Goal: Transaction & Acquisition: Purchase product/service

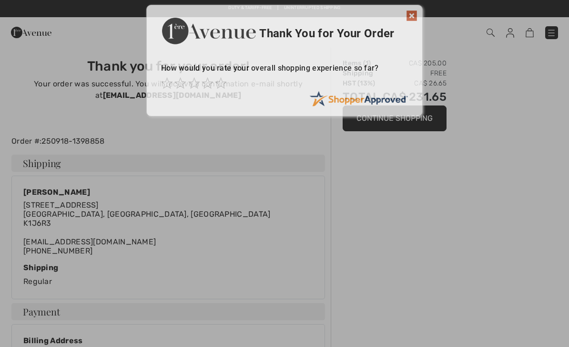
click at [417, 16] on img at bounding box center [411, 15] width 11 height 11
click at [411, 13] on img at bounding box center [411, 15] width 11 height 11
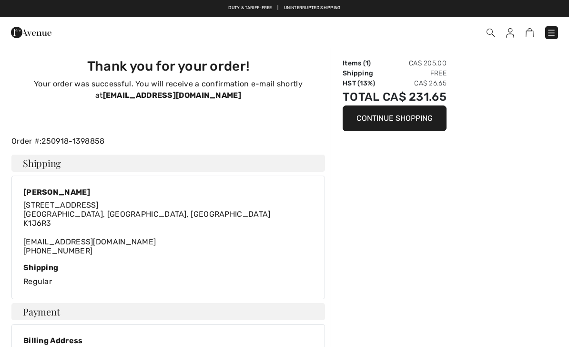
click at [415, 10] on div "Free shipping on orders over $99 | Free Returns" at bounding box center [284, 13] width 569 height 16
click at [32, 31] on img at bounding box center [31, 32] width 41 height 19
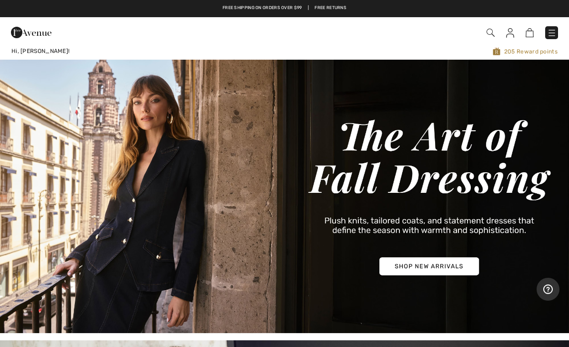
click at [549, 31] on img at bounding box center [552, 33] width 10 height 10
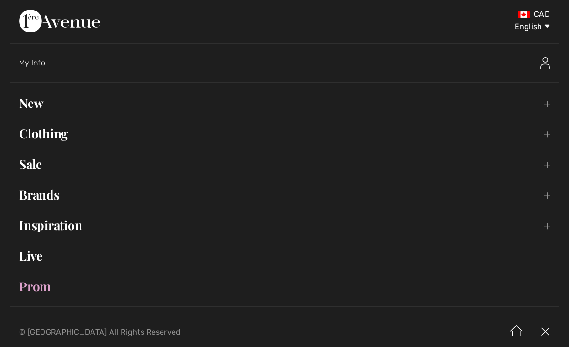
click at [41, 106] on link "New Toggle submenu" at bounding box center [285, 102] width 550 height 21
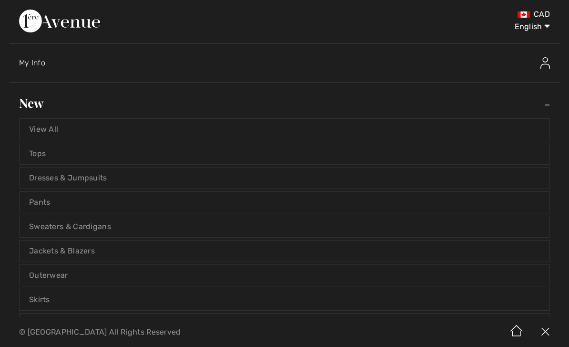
click at [39, 124] on link "View All" at bounding box center [285, 129] width 530 height 21
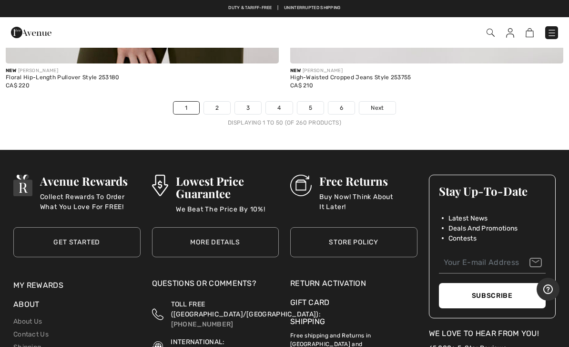
scroll to position [11779, 0]
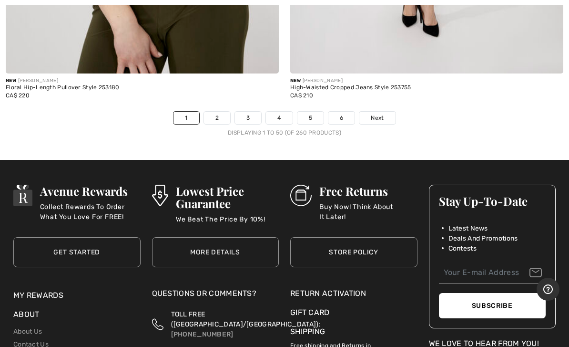
click at [222, 112] on link "2" at bounding box center [217, 118] width 26 height 12
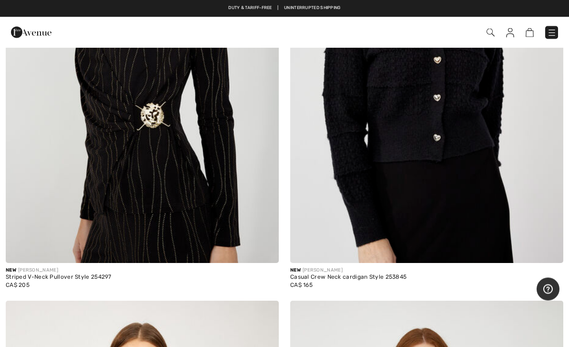
scroll to position [1206, 0]
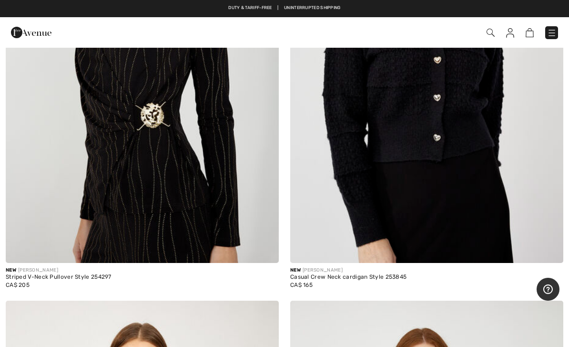
click at [487, 33] on img at bounding box center [491, 33] width 8 height 8
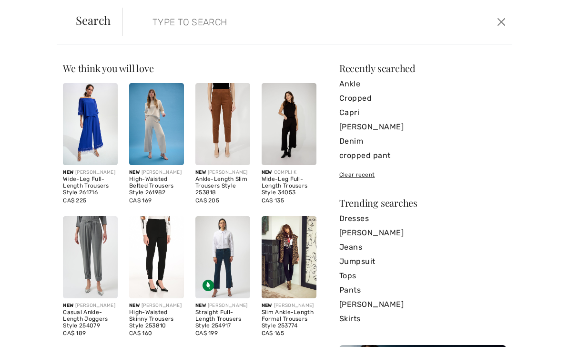
click at [165, 21] on input "search" at bounding box center [276, 22] width 262 height 29
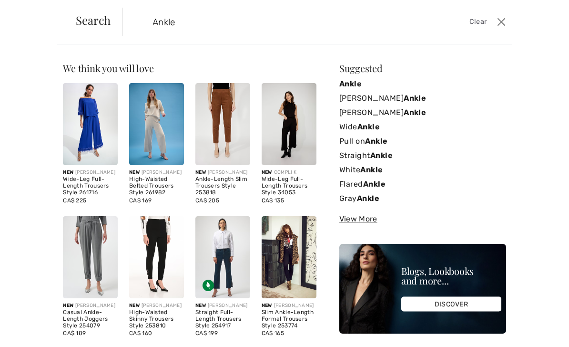
type input "Ankle"
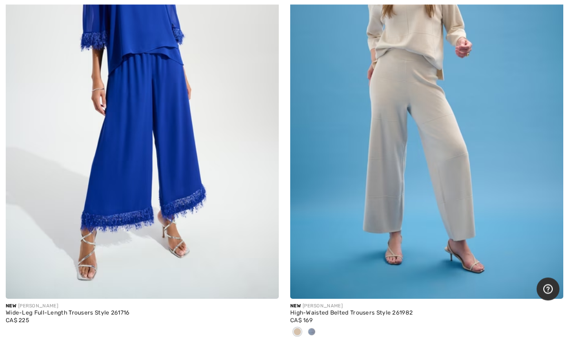
scroll to position [203, 0]
click at [310, 330] on span at bounding box center [312, 331] width 8 height 8
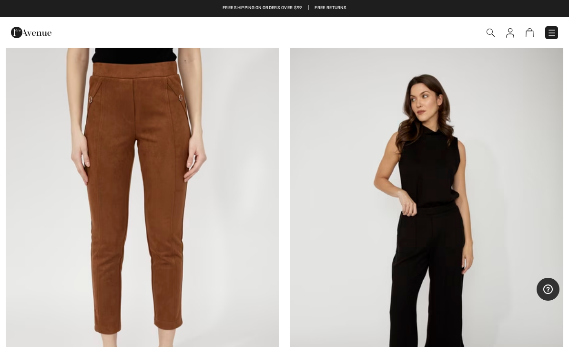
scroll to position [520, 0]
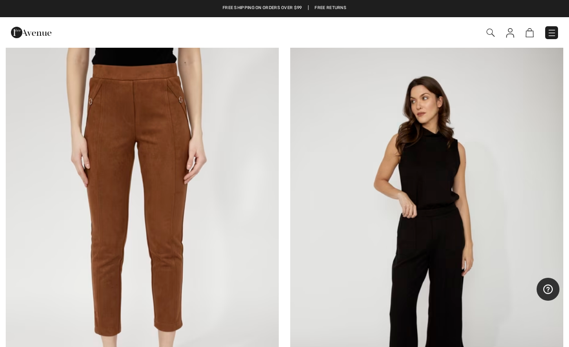
click at [79, 234] on img at bounding box center [142, 240] width 273 height 410
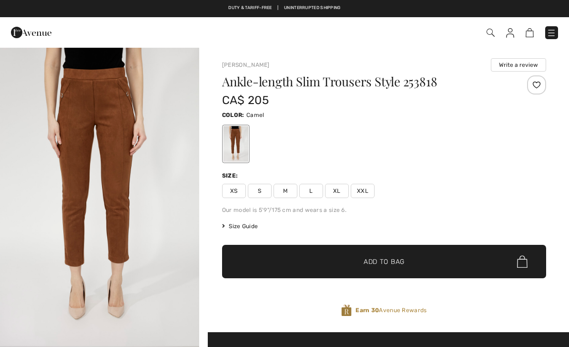
checkbox input "true"
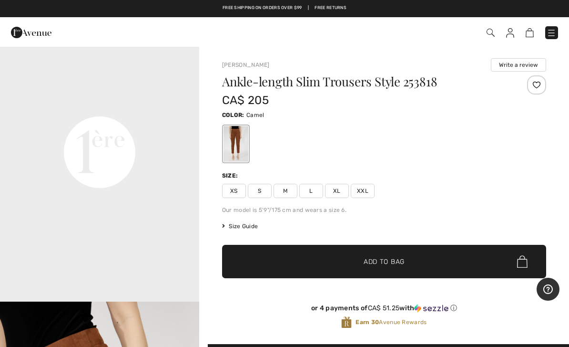
scroll to position [700, 0]
click at [241, 222] on span "Size Guide" at bounding box center [240, 226] width 36 height 9
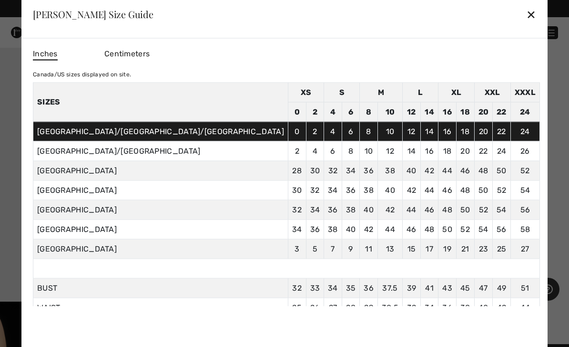
click at [524, 175] on div at bounding box center [284, 173] width 569 height 347
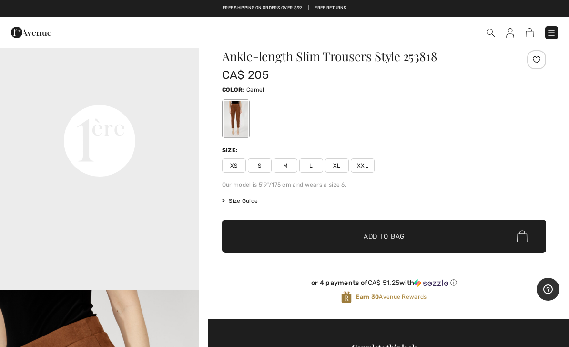
scroll to position [24, 0]
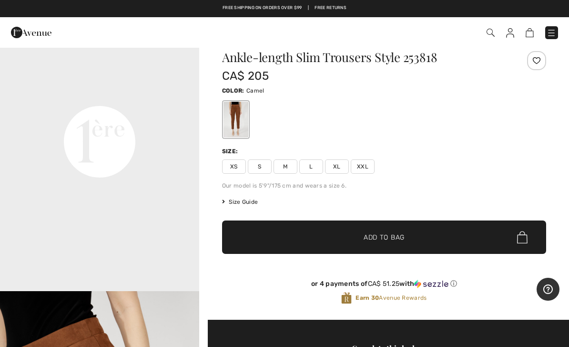
click at [238, 205] on span "Size Guide" at bounding box center [240, 201] width 36 height 9
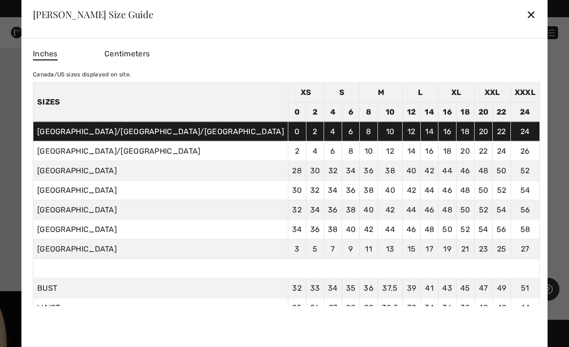
click at [526, 17] on div "✕" at bounding box center [531, 14] width 10 height 20
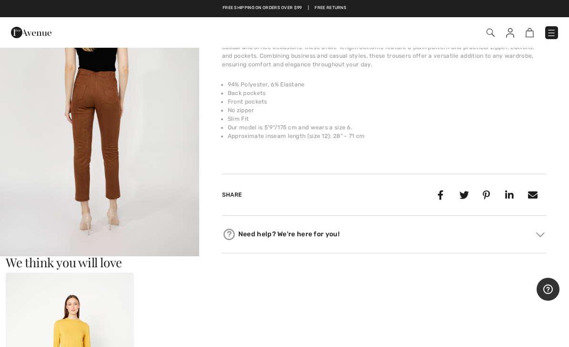
scroll to position [638, 0]
click at [70, 172] on img "4 / 4" at bounding box center [99, 106] width 199 height 299
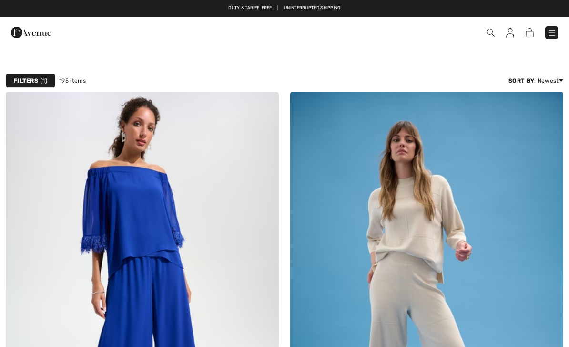
checkbox input "true"
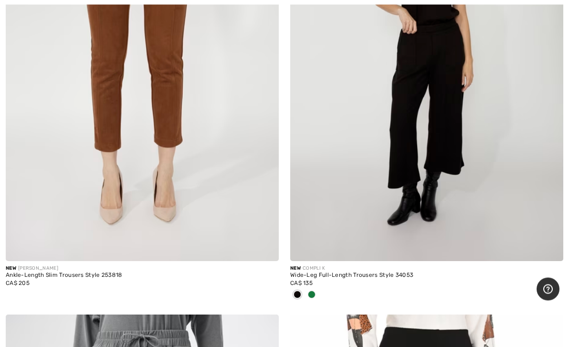
scroll to position [705, 0]
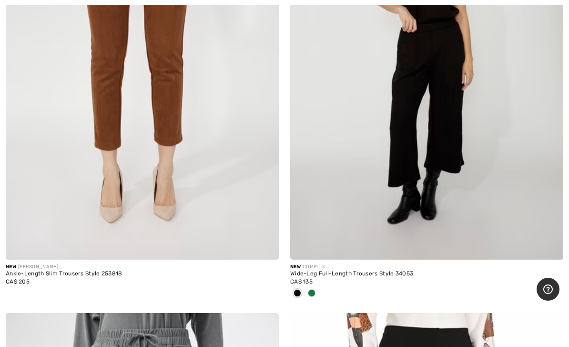
click at [311, 294] on span at bounding box center [312, 293] width 8 height 8
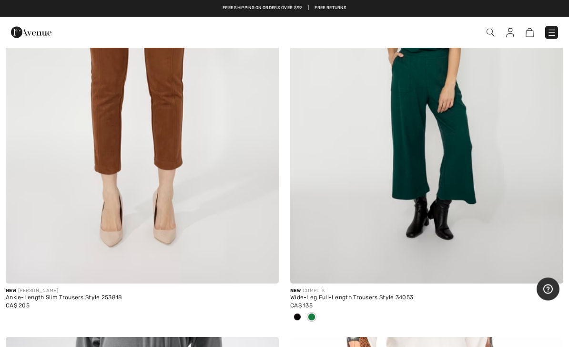
scroll to position [679, 0]
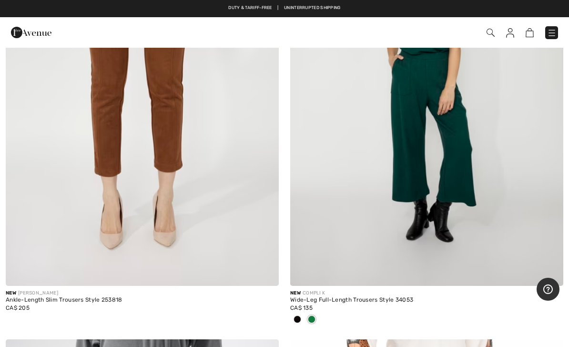
click at [348, 237] on img at bounding box center [426, 81] width 273 height 410
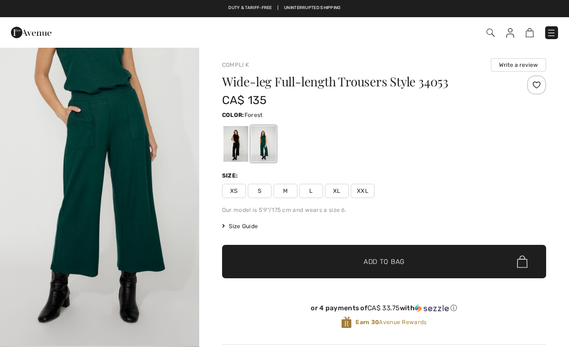
checkbox input "true"
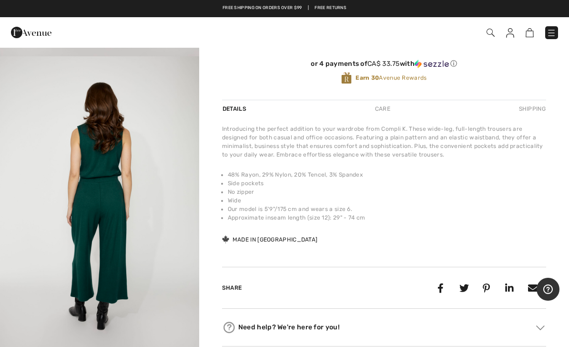
scroll to position [644, 0]
click at [76, 223] on img "4 / 4" at bounding box center [99, 204] width 199 height 299
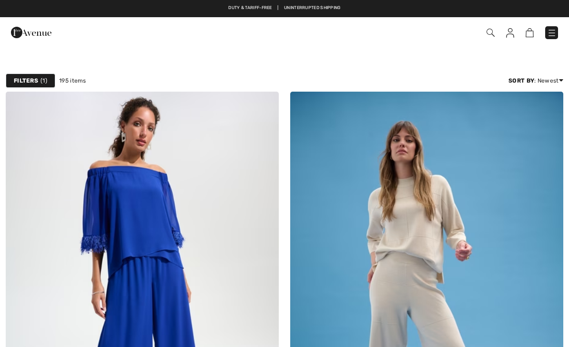
checkbox input "true"
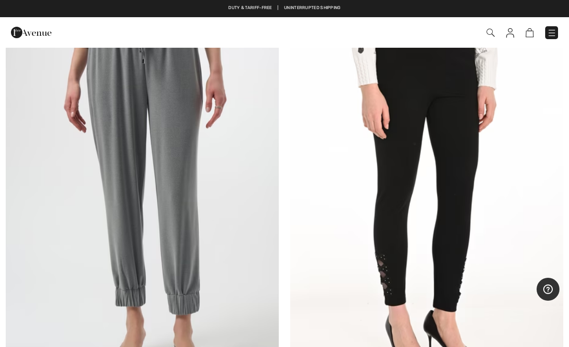
scroll to position [1025, 0]
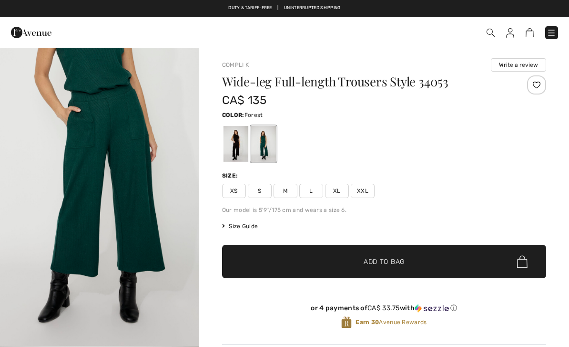
checkbox input "true"
click at [236, 220] on div "Wide-leg Full-length Trousers Style 34053 CA$ 135 Color: Forest Size: XS S M L …" at bounding box center [384, 209] width 324 height 268
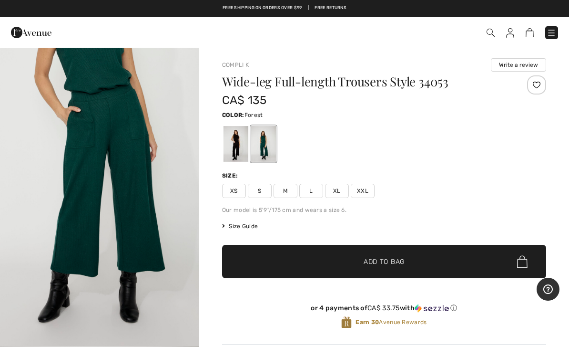
click at [237, 229] on span "Size Guide" at bounding box center [240, 226] width 36 height 9
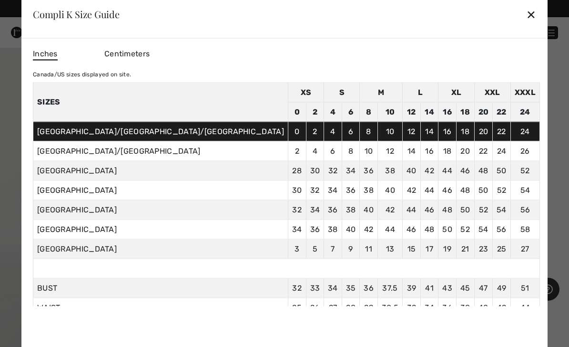
click at [526, 17] on div "✕" at bounding box center [531, 14] width 10 height 20
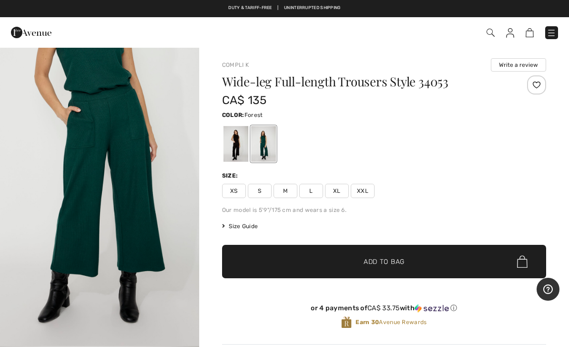
click at [334, 193] on span "XL" at bounding box center [337, 191] width 24 height 14
click at [252, 264] on span "✔ Added to Bag Add to Bag" at bounding box center [384, 261] width 324 height 33
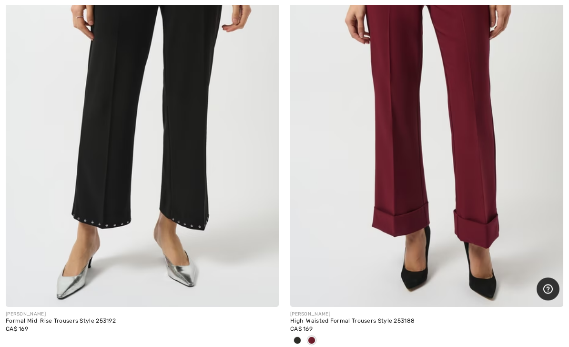
scroll to position [6713, 0]
click at [350, 205] on img at bounding box center [426, 102] width 273 height 410
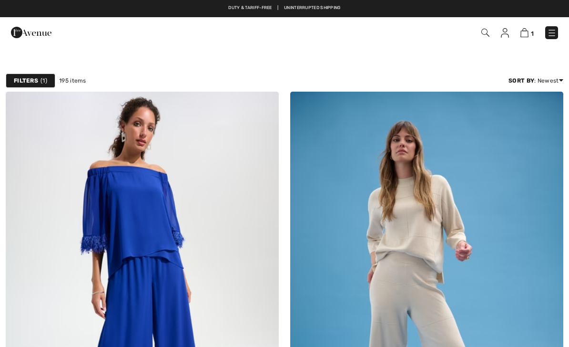
scroll to position [6744, 0]
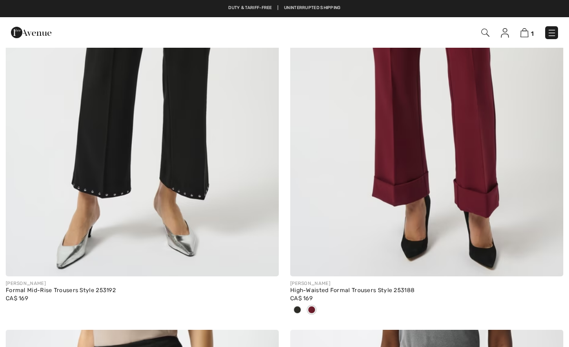
checkbox input "true"
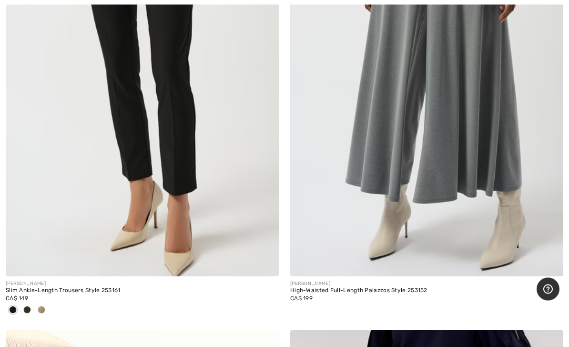
scroll to position [7206, 0]
click at [41, 306] on span at bounding box center [42, 310] width 8 height 8
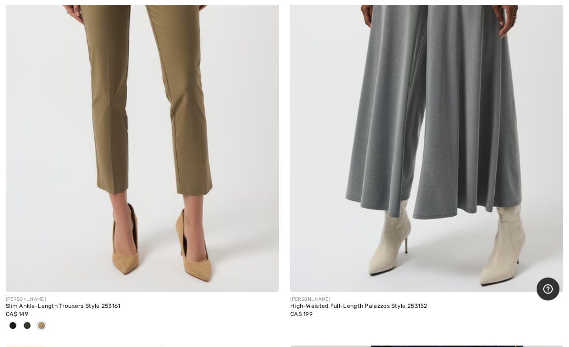
scroll to position [7192, 0]
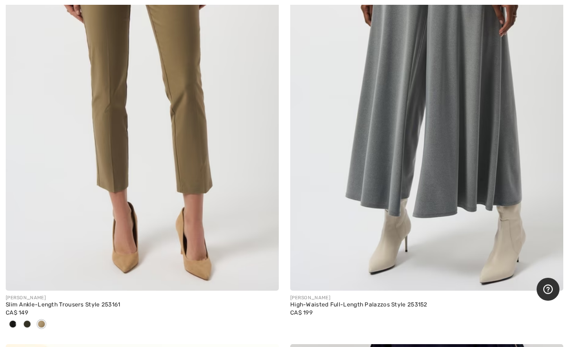
click at [25, 320] on span at bounding box center [27, 324] width 8 height 8
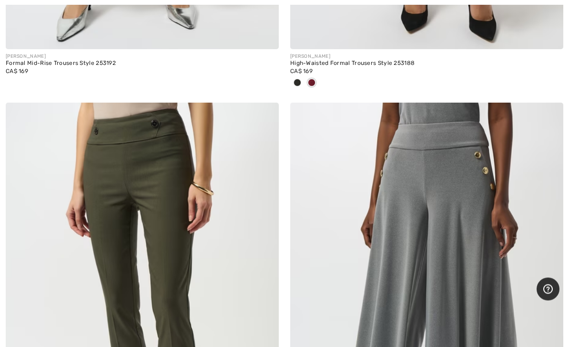
scroll to position [6970, 0]
click at [48, 287] on img at bounding box center [142, 307] width 273 height 410
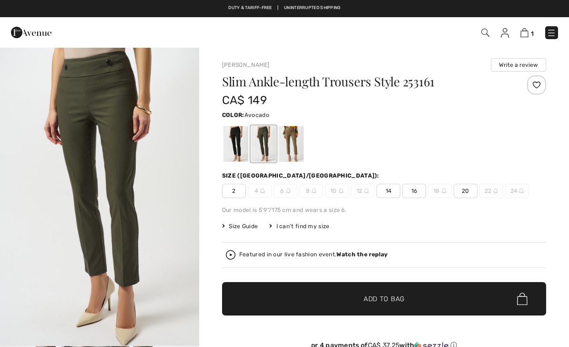
checkbox input "true"
click at [422, 187] on span "16" at bounding box center [414, 191] width 24 height 14
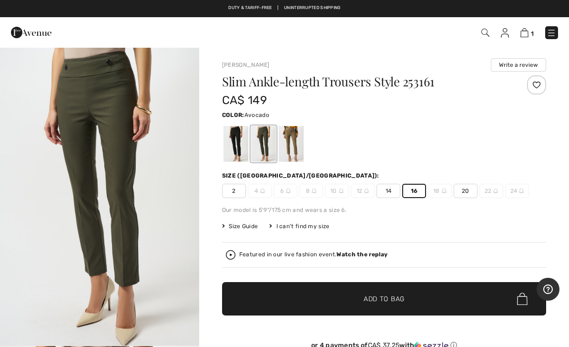
click at [257, 297] on span "✔ Added to Bag Add to Bag" at bounding box center [384, 298] width 324 height 33
click at [294, 142] on div at bounding box center [291, 144] width 25 height 36
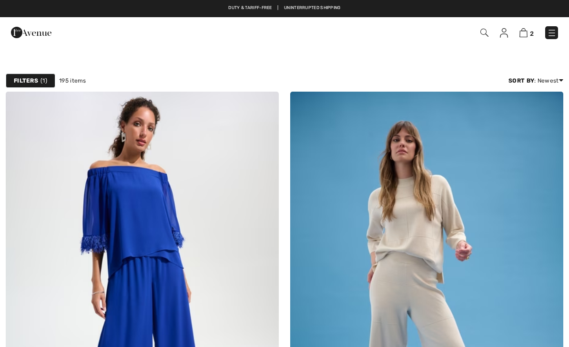
checkbox input "true"
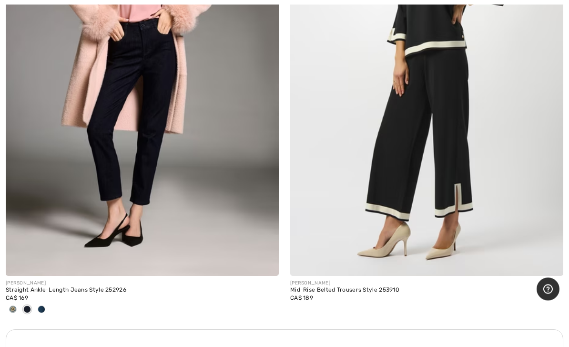
scroll to position [8117, 0]
click at [41, 305] on span at bounding box center [42, 309] width 8 height 8
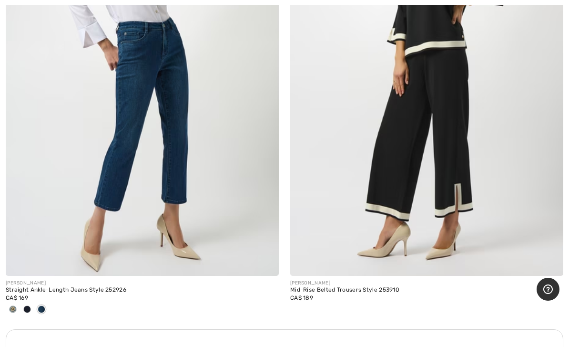
click at [12, 305] on span at bounding box center [13, 309] width 8 height 8
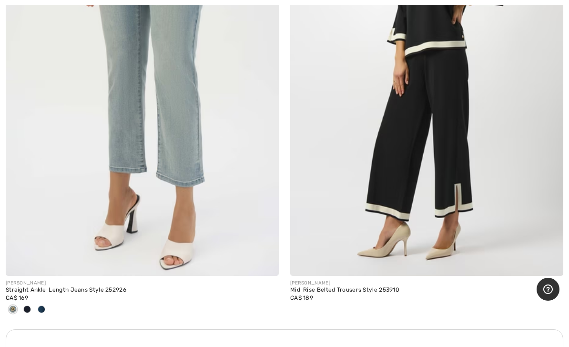
click at [26, 305] on span at bounding box center [27, 309] width 8 height 8
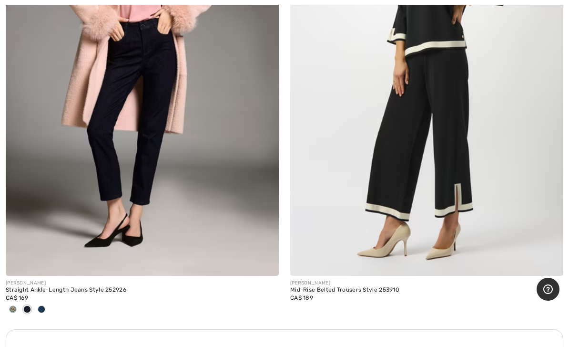
click at [27, 219] on img at bounding box center [142, 71] width 273 height 410
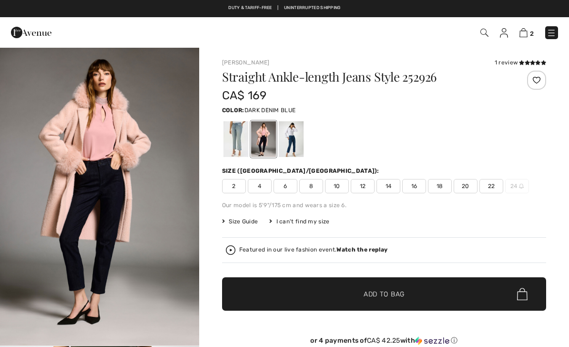
checkbox input "true"
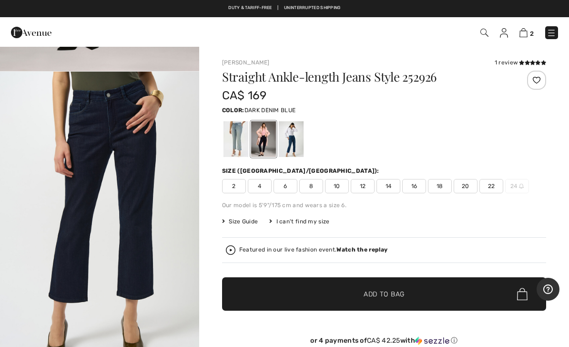
scroll to position [273, 0]
click at [60, 202] on img "2 / 5" at bounding box center [99, 221] width 199 height 298
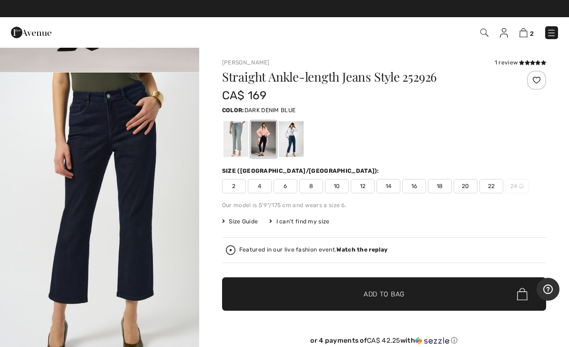
click at [413, 186] on span "16" at bounding box center [414, 186] width 24 height 14
click at [440, 288] on span "✔ Added to Bag Add to Bag" at bounding box center [384, 293] width 324 height 33
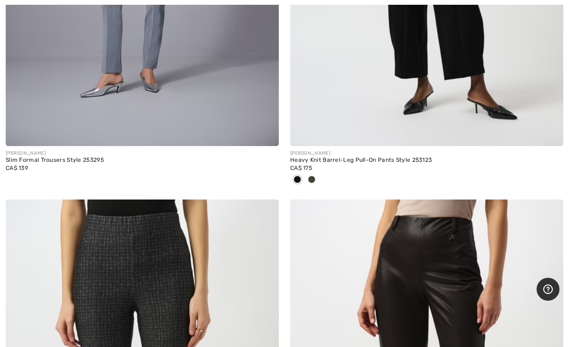
scroll to position [8832, 0]
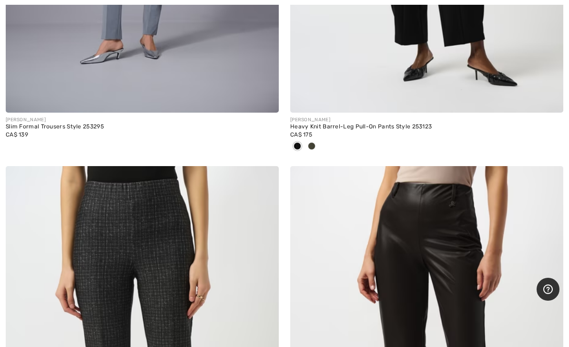
click at [314, 142] on span at bounding box center [312, 146] width 8 height 8
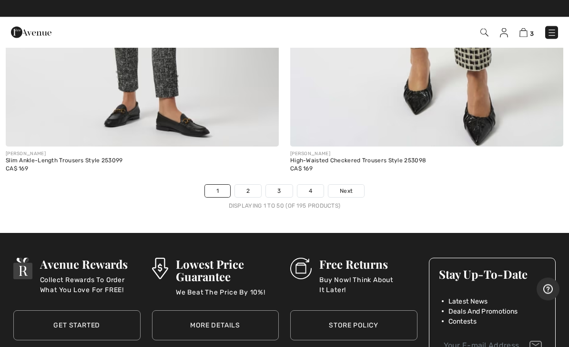
scroll to position [11623, 0]
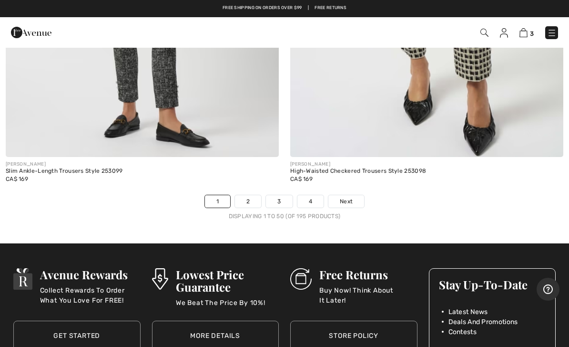
click at [248, 195] on link "2" at bounding box center [248, 201] width 26 height 12
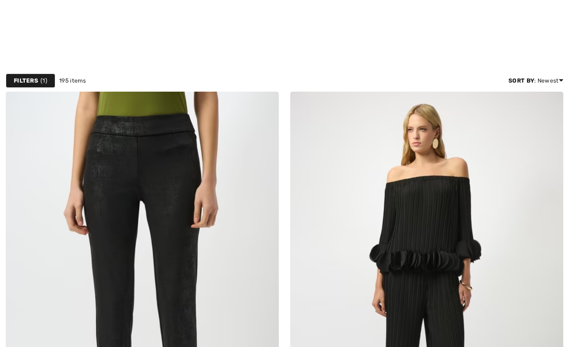
checkbox input "true"
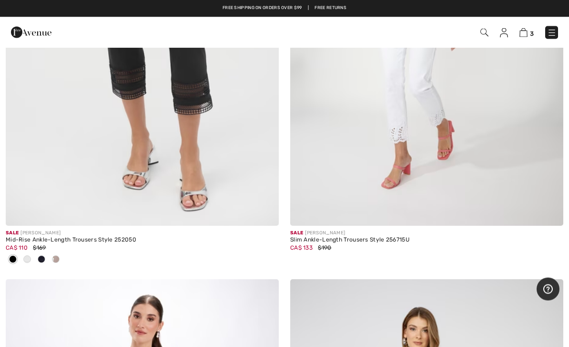
scroll to position [3095, 0]
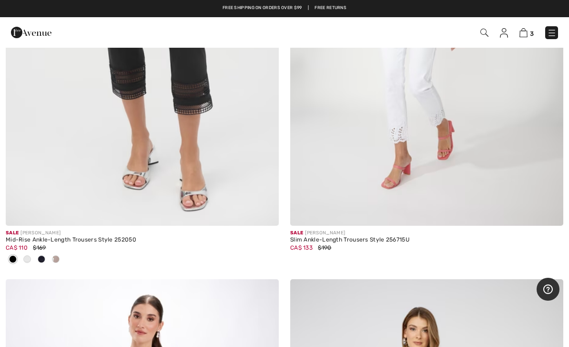
click at [54, 257] on span at bounding box center [56, 259] width 8 height 8
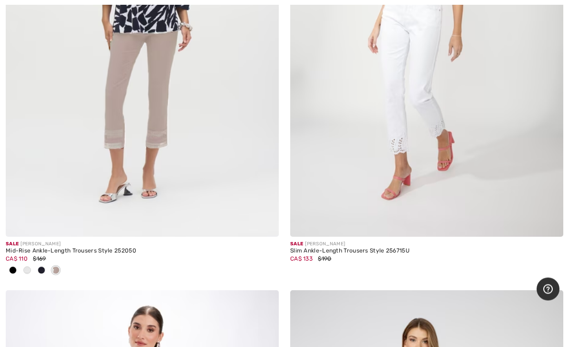
scroll to position [3103, 0]
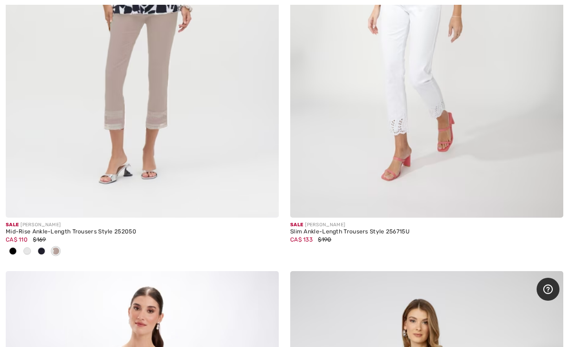
click at [26, 247] on span at bounding box center [27, 251] width 8 height 8
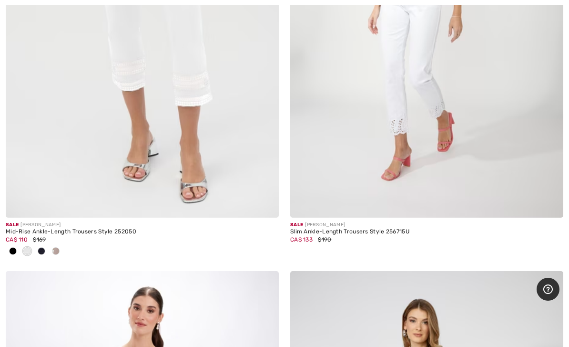
click at [24, 164] on img at bounding box center [142, 13] width 273 height 410
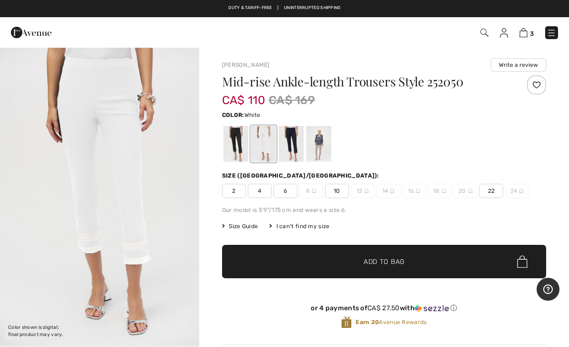
click at [235, 146] on div at bounding box center [236, 144] width 25 height 36
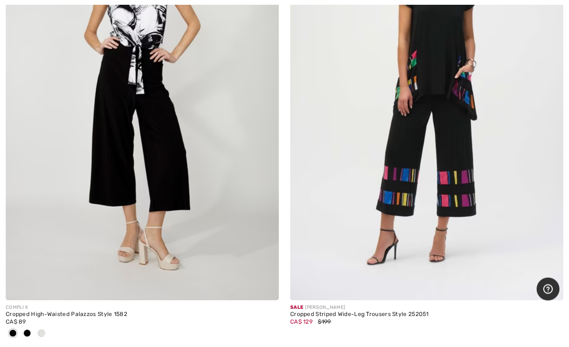
scroll to position [4876, 0]
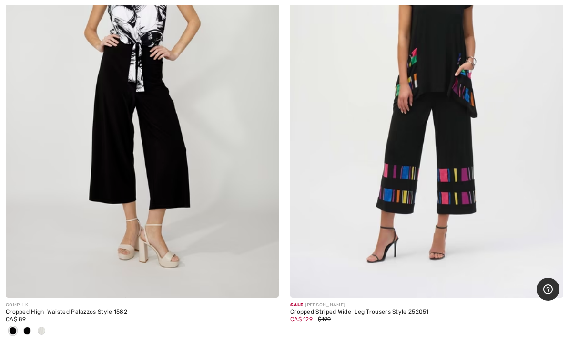
click at [47, 263] on img at bounding box center [142, 92] width 273 height 410
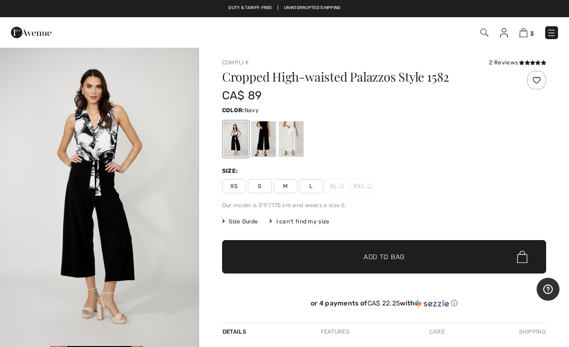
click at [255, 136] on div at bounding box center [263, 139] width 25 height 36
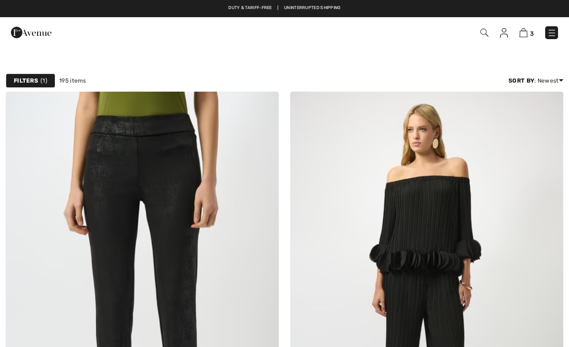
checkbox input "true"
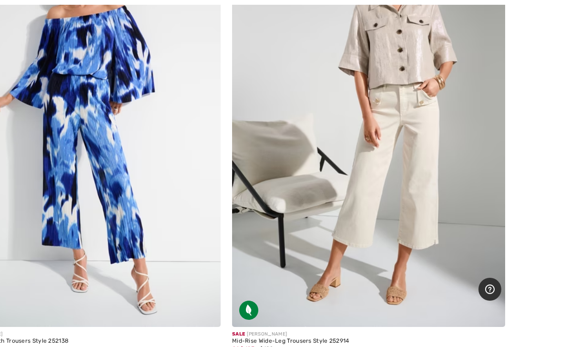
scroll to position [8146, 0]
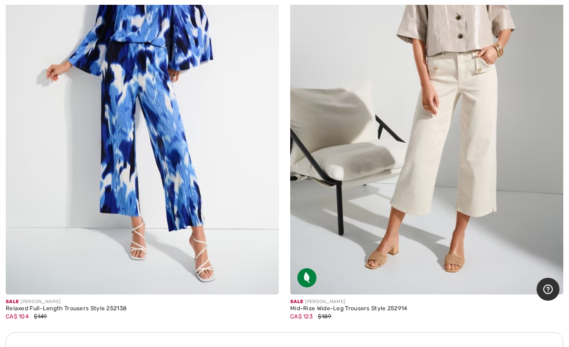
click at [358, 209] on img at bounding box center [426, 89] width 273 height 410
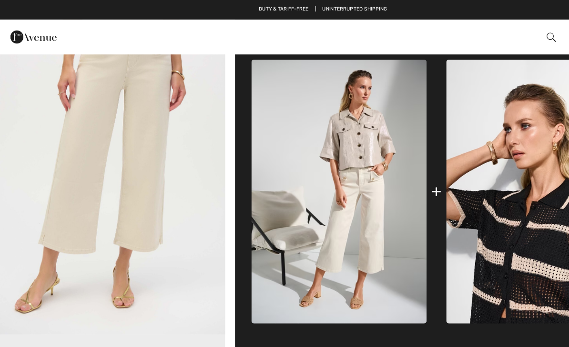
scroll to position [343, 0]
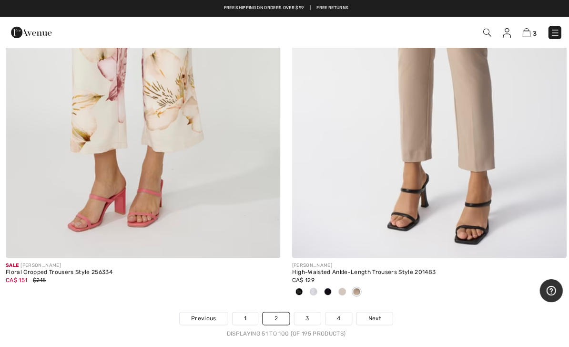
scroll to position [11523, 0]
click at [373, 181] on img at bounding box center [426, 52] width 273 height 410
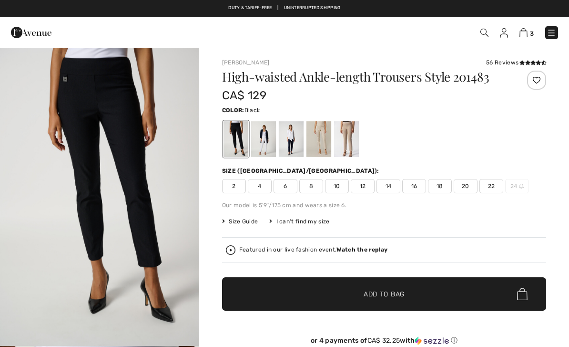
checkbox input "true"
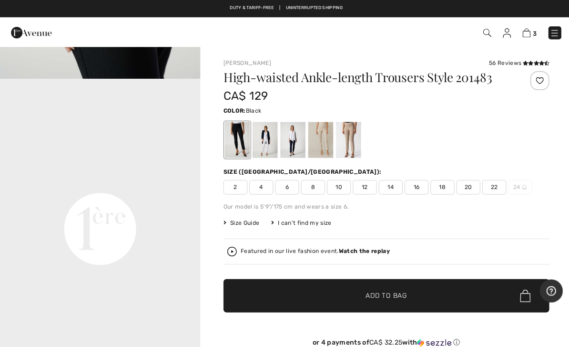
scroll to position [625, 0]
click at [282, 142] on div at bounding box center [291, 139] width 25 height 36
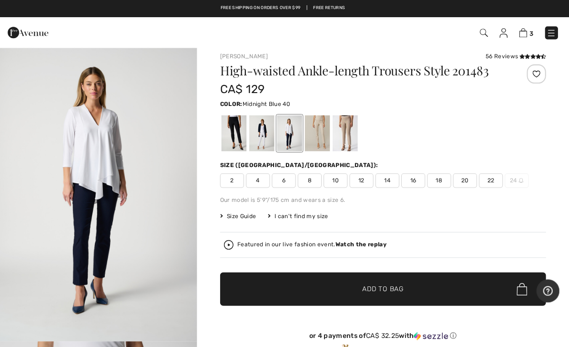
scroll to position [7, 0]
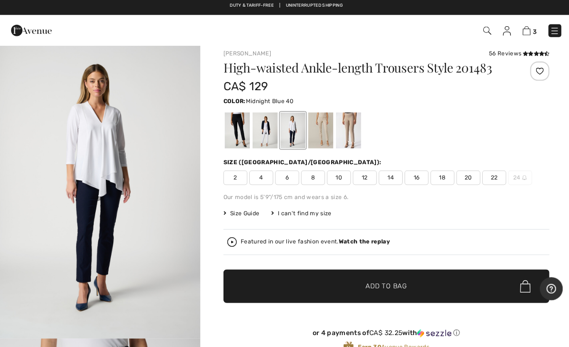
click at [288, 132] on div at bounding box center [291, 132] width 25 height 36
click at [350, 128] on div at bounding box center [346, 132] width 25 height 36
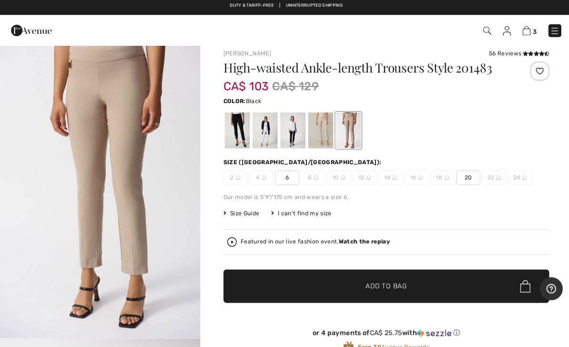
click at [238, 131] on div at bounding box center [236, 132] width 25 height 36
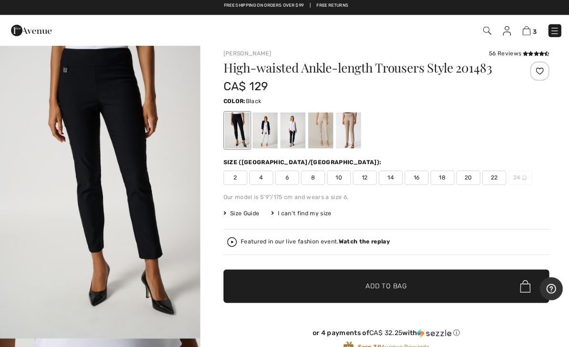
click at [264, 131] on div at bounding box center [263, 132] width 25 height 36
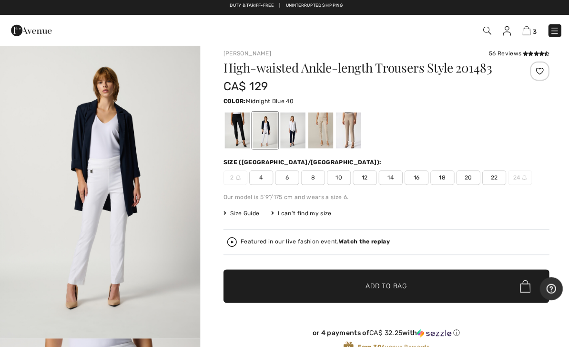
click at [286, 130] on div at bounding box center [291, 132] width 25 height 36
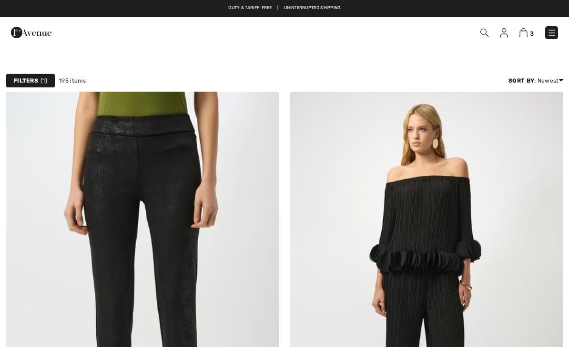
checkbox input "true"
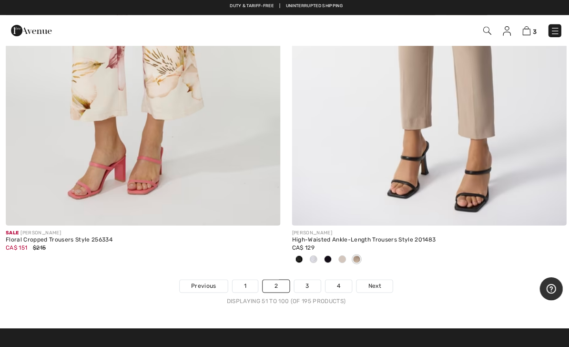
click at [304, 280] on link "3" at bounding box center [306, 286] width 26 height 12
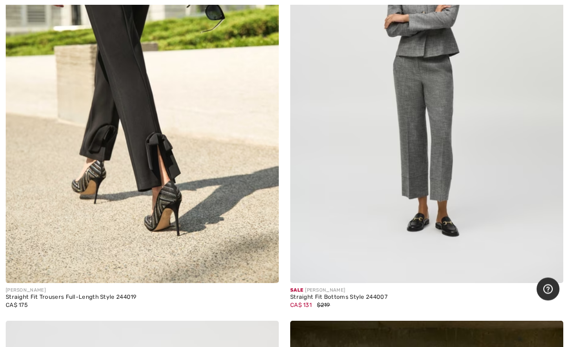
scroll to position [5795, 0]
click at [368, 208] on img at bounding box center [426, 78] width 273 height 410
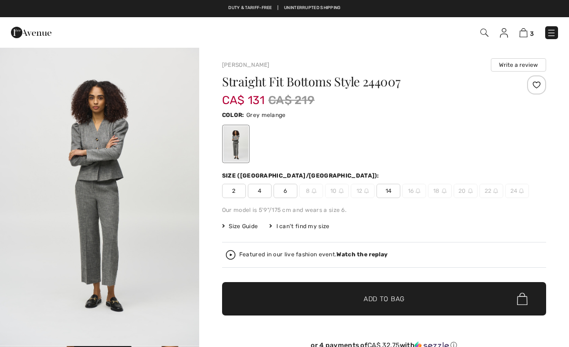
checkbox input "true"
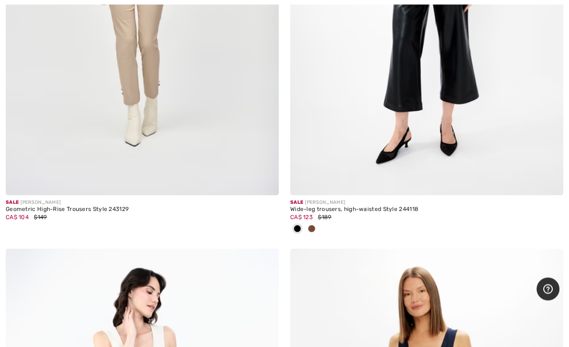
scroll to position [6778, 0]
click at [317, 221] on div at bounding box center [312, 229] width 14 height 16
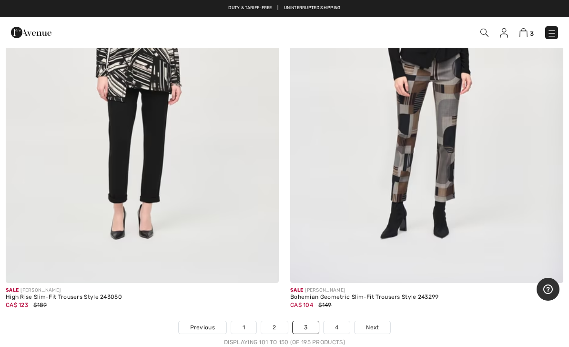
scroll to position [11403, 0]
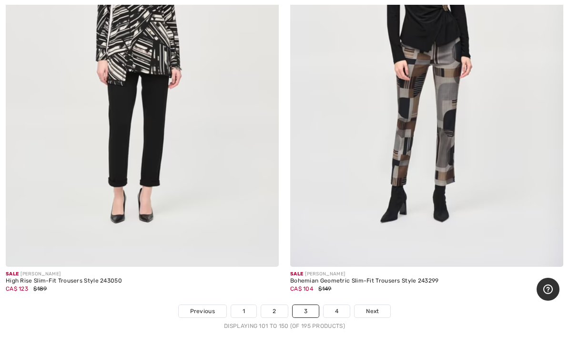
click at [336, 305] on link "4" at bounding box center [337, 311] width 26 height 12
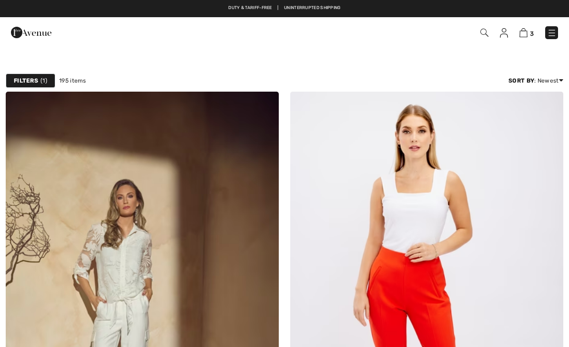
checkbox input "true"
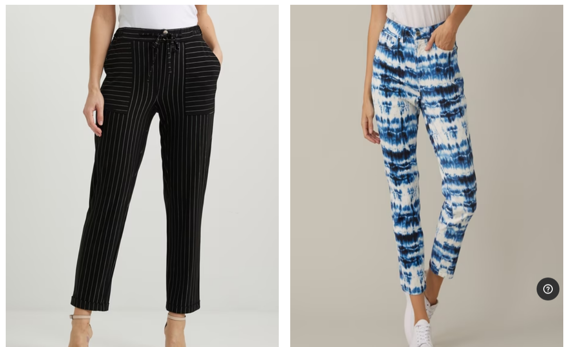
scroll to position [9867, 0]
click at [233, 292] on img at bounding box center [142, 199] width 273 height 410
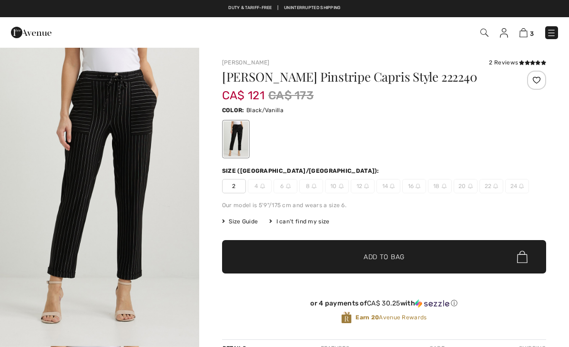
checkbox input "true"
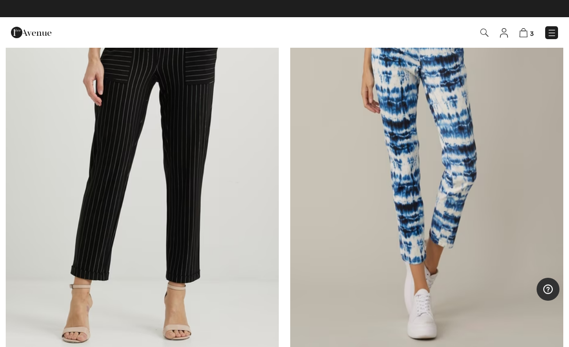
click at [528, 34] on img at bounding box center [524, 32] width 8 height 9
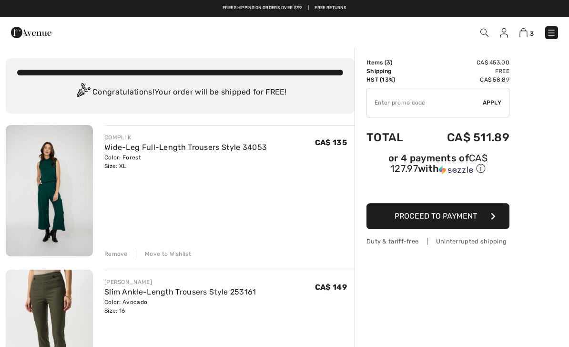
click at [190, 143] on link "Wide-Leg Full-Length Trousers Style 34053" at bounding box center [185, 147] width 163 height 9
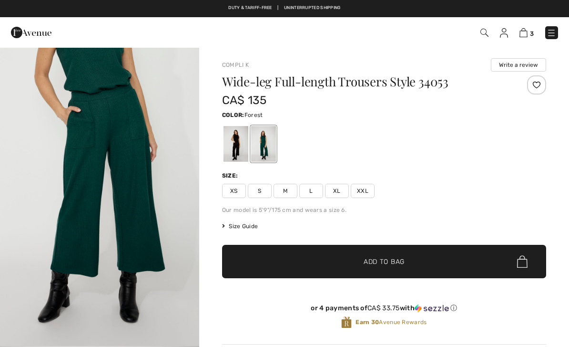
checkbox input "true"
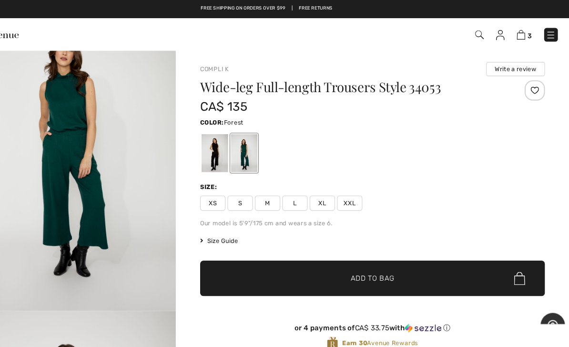
click at [520, 35] on img at bounding box center [524, 32] width 8 height 9
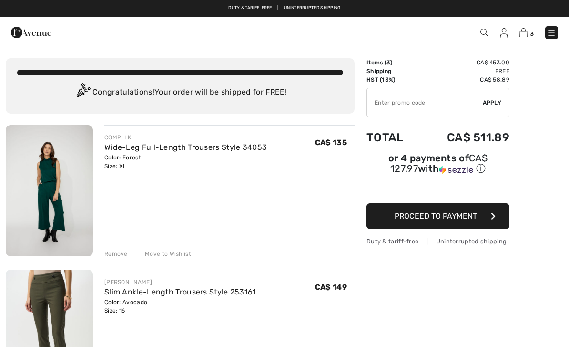
click at [121, 253] on div "Remove" at bounding box center [115, 253] width 23 height 9
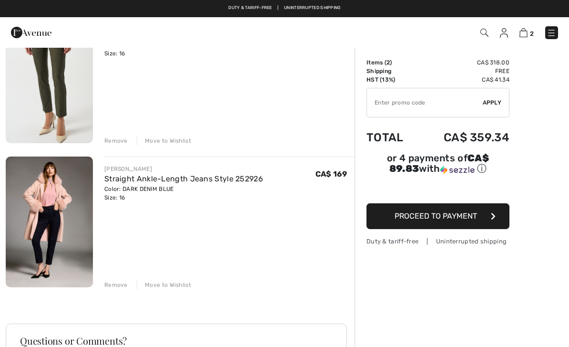
scroll to position [111, 0]
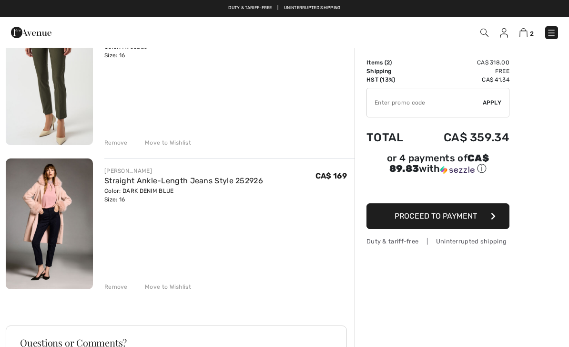
click at [505, 31] on img at bounding box center [504, 33] width 8 height 10
